Goal: Information Seeking & Learning: Learn about a topic

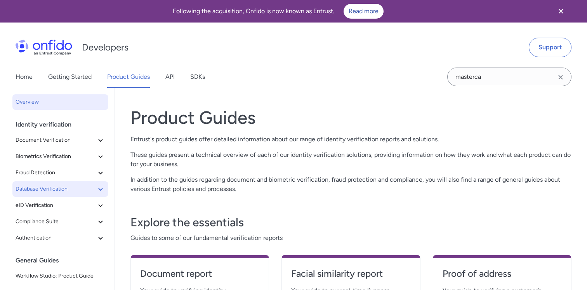
click at [54, 189] on span "Database Verification" at bounding box center [56, 188] width 80 height 9
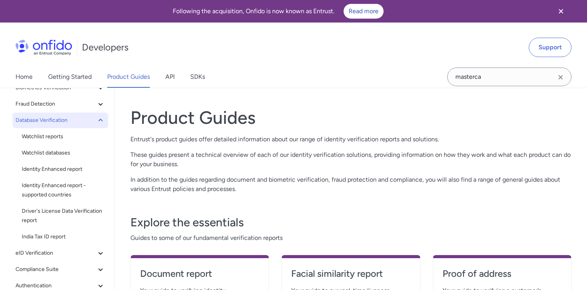
scroll to position [73, 0]
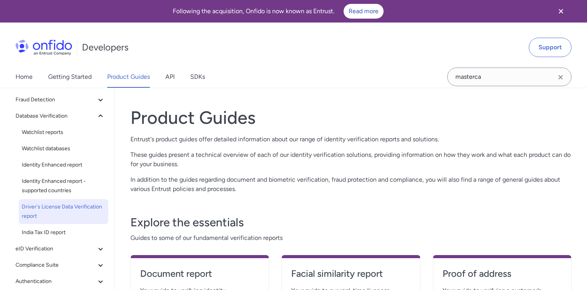
click at [51, 210] on span "Driver's License Data Verification report" at bounding box center [63, 211] width 83 height 19
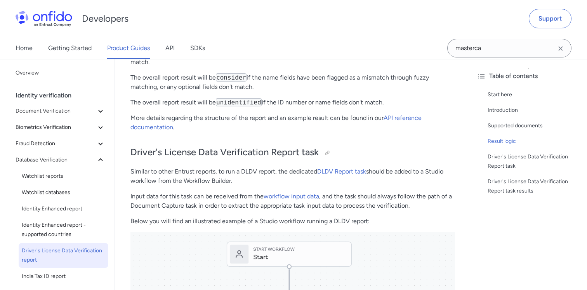
scroll to position [374, 0]
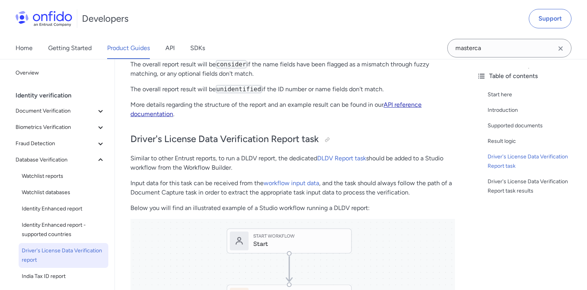
click at [409, 101] on link "API reference documentation" at bounding box center [275, 109] width 291 height 17
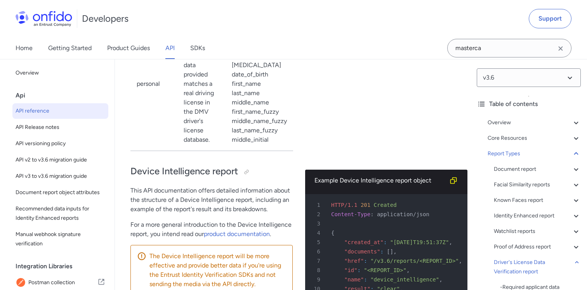
scroll to position [61608, 0]
